Goal: Transaction & Acquisition: Download file/media

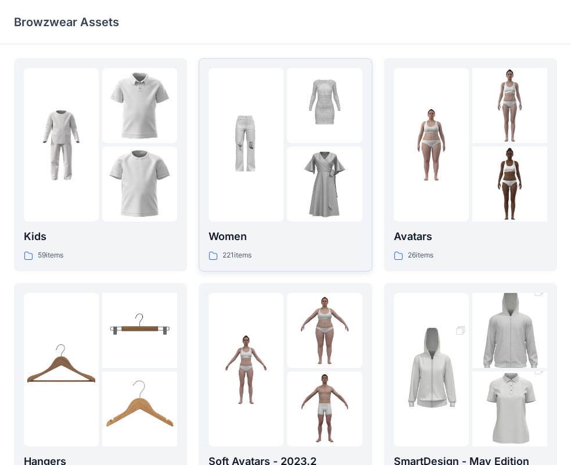
click at [236, 232] on p "Women" at bounding box center [284, 236] width 153 height 16
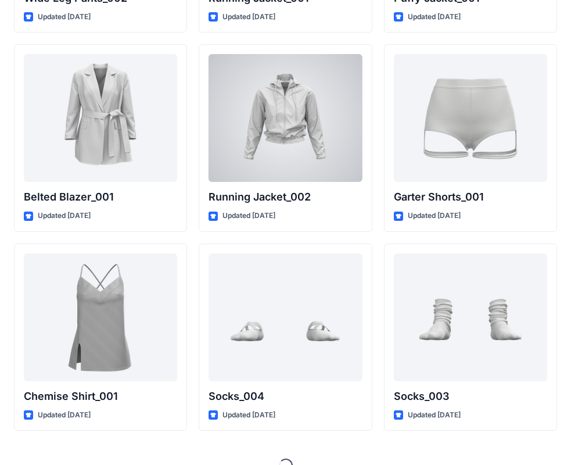
scroll to position [13960, 0]
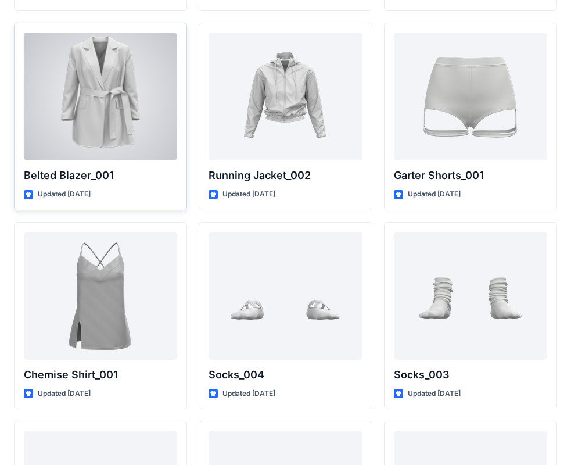
click at [105, 172] on p "Belted Blazer_001" at bounding box center [100, 175] width 153 height 16
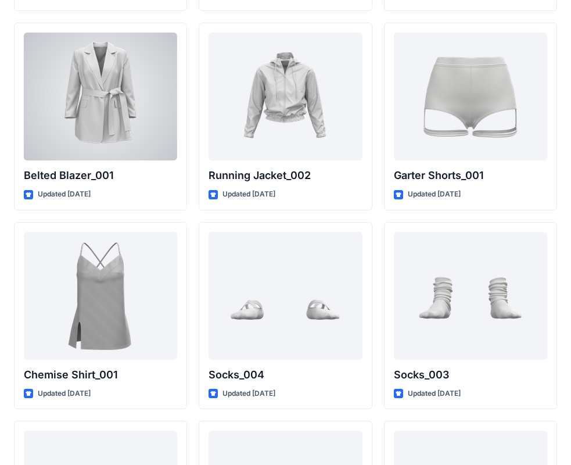
click at [94, 100] on div at bounding box center [100, 97] width 153 height 128
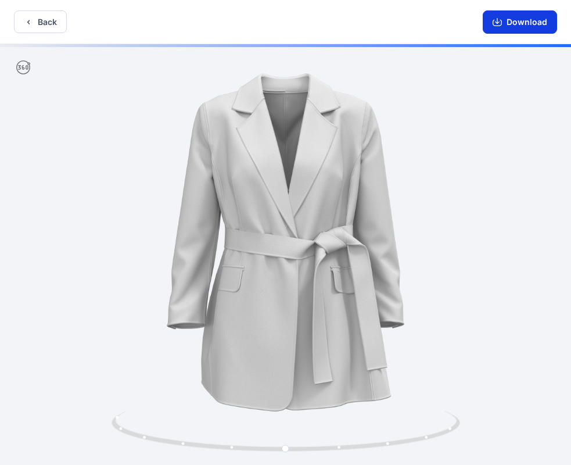
click at [513, 20] on button "Download" at bounding box center [520, 21] width 74 height 23
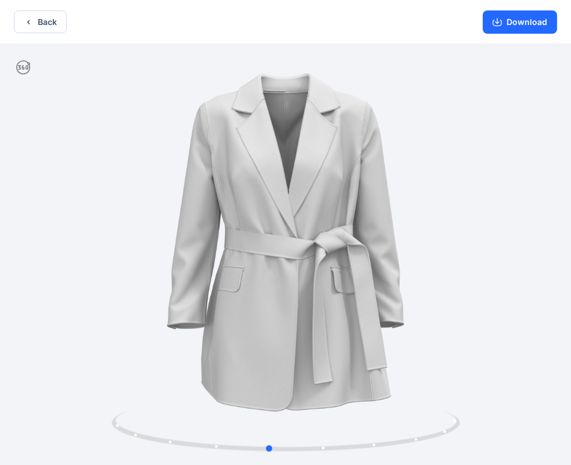
drag, startPoint x: 344, startPoint y: 448, endPoint x: 356, endPoint y: 347, distance: 101.8
click at [327, 365] on div at bounding box center [285, 255] width 571 height 423
drag, startPoint x: 210, startPoint y: 448, endPoint x: 267, endPoint y: 419, distance: 64.2
click at [245, 449] on icon at bounding box center [286, 433] width 351 height 44
click at [519, 20] on button "Download" at bounding box center [520, 21] width 74 height 23
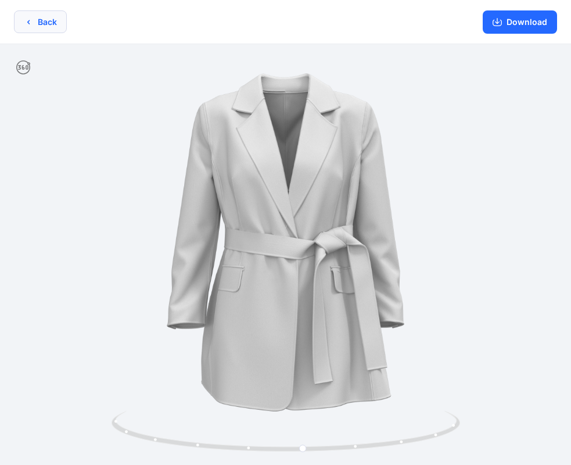
click at [30, 24] on icon "button" at bounding box center [28, 21] width 9 height 9
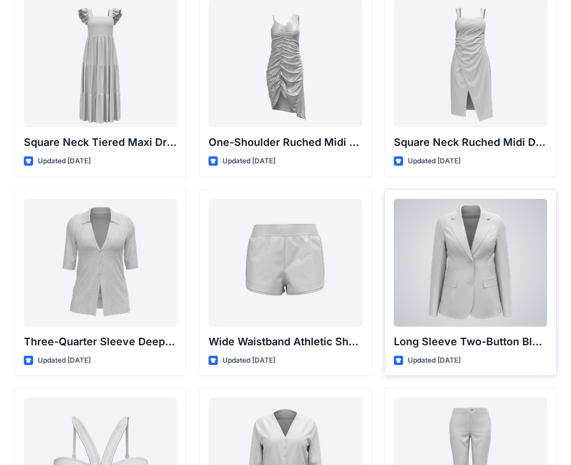
scroll to position [964, 0]
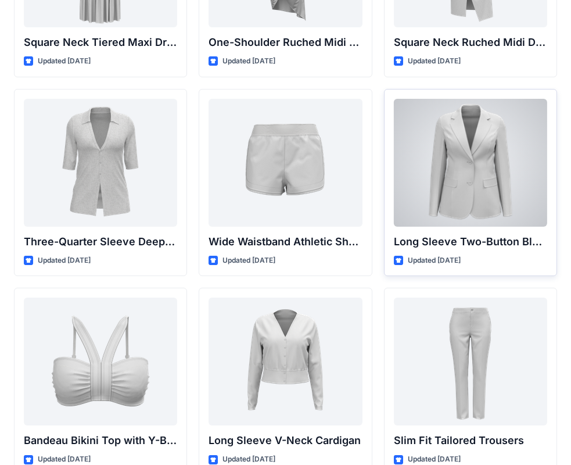
click at [504, 179] on div at bounding box center [470, 163] width 153 height 128
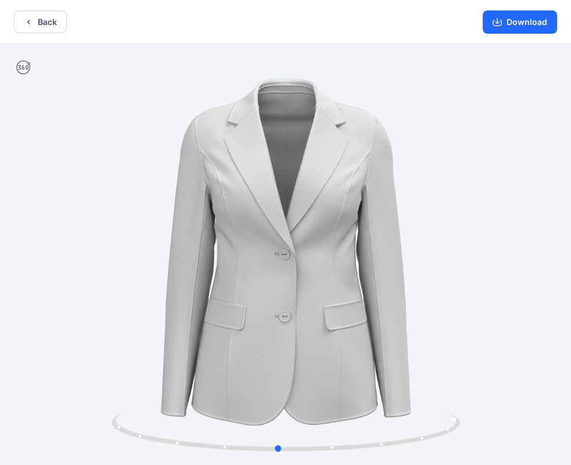
drag, startPoint x: 255, startPoint y: 452, endPoint x: 596, endPoint y: 443, distance: 341.0
click at [571, 443] on html "Back Download Version History" at bounding box center [285, 233] width 571 height 467
click at [534, 29] on button "Download" at bounding box center [520, 21] width 74 height 23
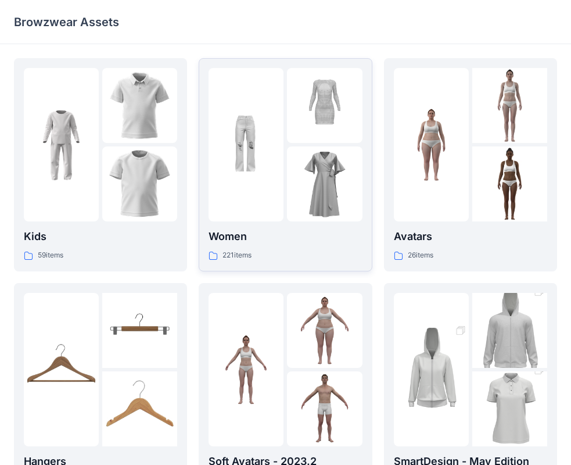
click at [258, 247] on div "Women 221 items" at bounding box center [284, 244] width 153 height 33
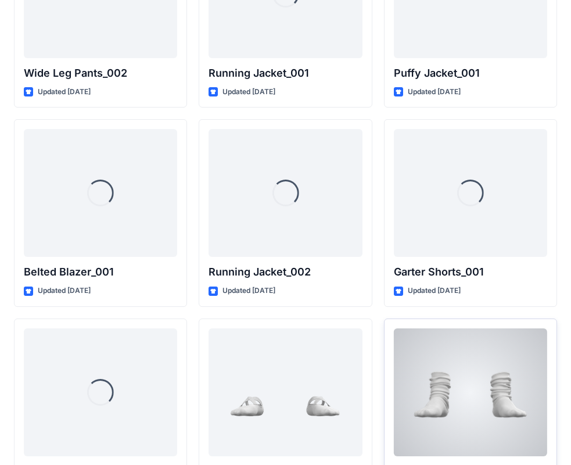
scroll to position [13851, 0]
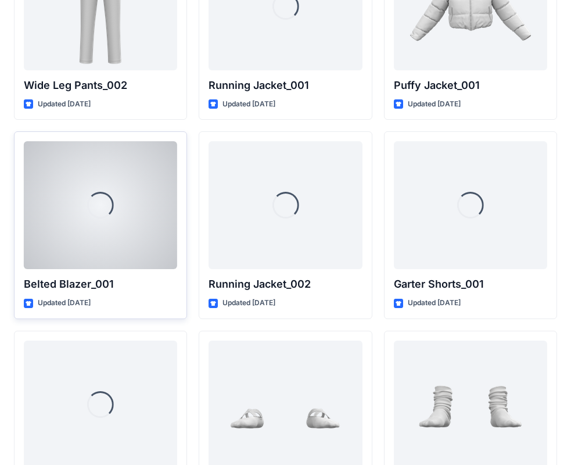
click at [99, 246] on div "Loading..." at bounding box center [100, 205] width 153 height 128
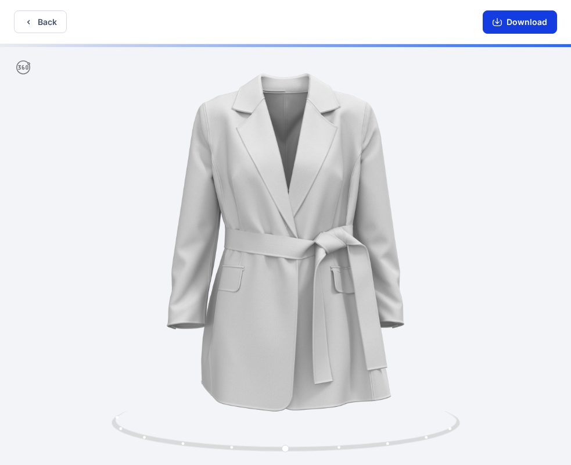
click at [528, 21] on button "Download" at bounding box center [520, 21] width 74 height 23
